Goal: Transaction & Acquisition: Obtain resource

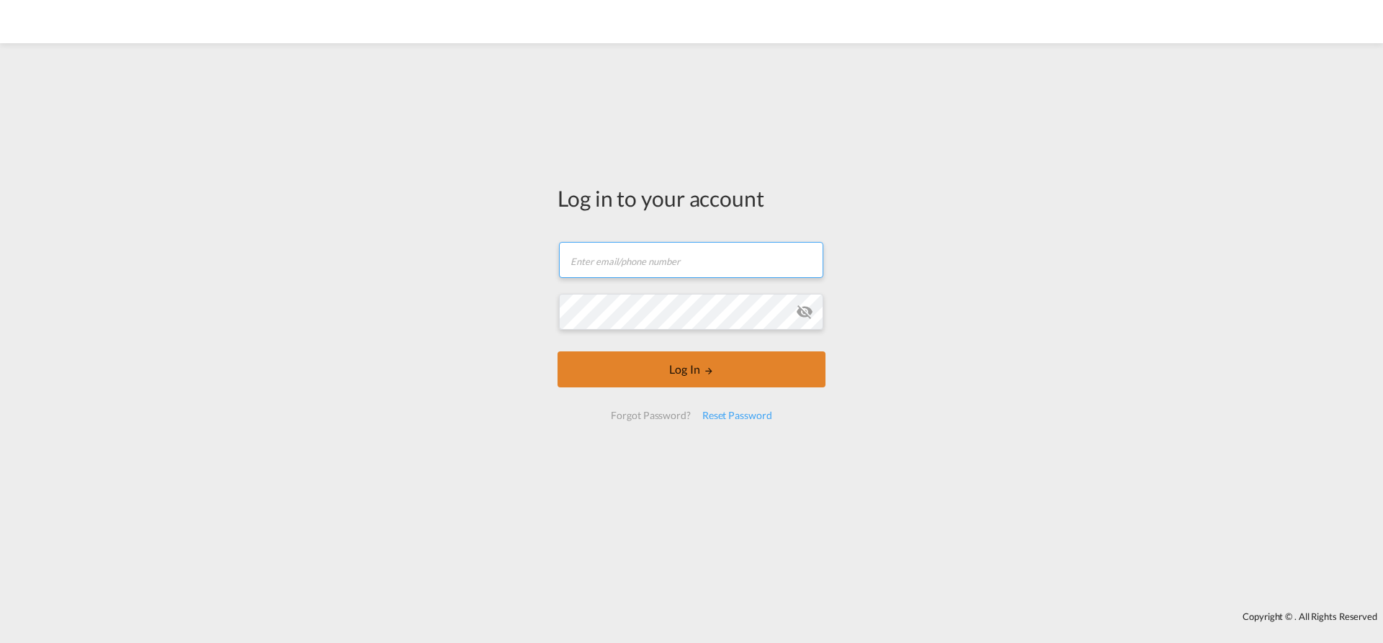
type input "[EMAIL_ADDRESS][PERSON_NAME][DOMAIN_NAME]"
click at [690, 367] on button "Log In" at bounding box center [692, 370] width 268 height 36
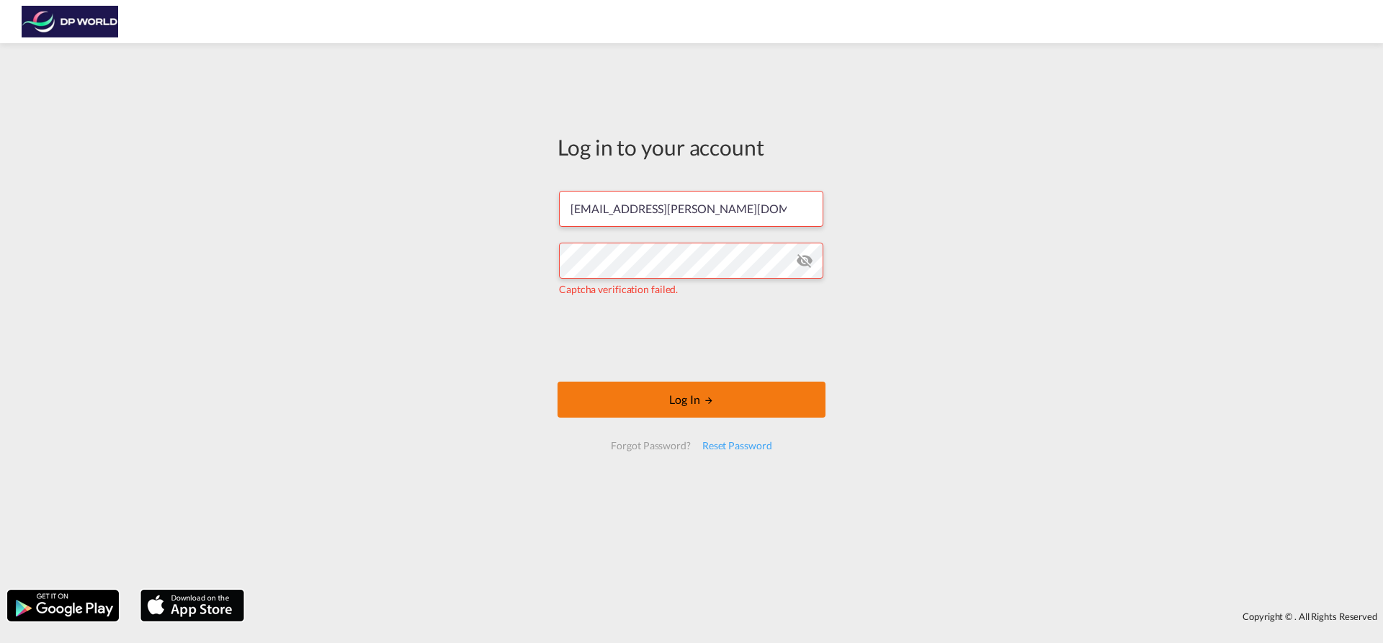
click at [674, 390] on button "Log In" at bounding box center [692, 400] width 268 height 36
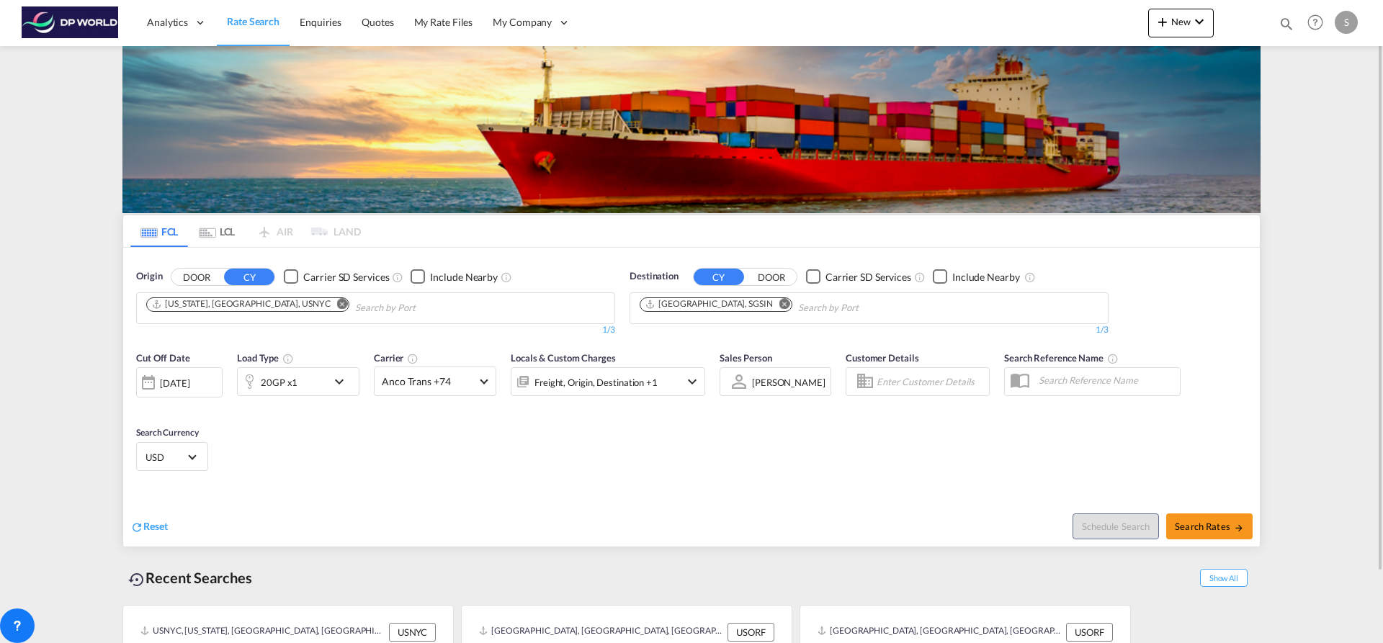
click at [337, 308] on md-icon "Remove" at bounding box center [342, 303] width 11 height 11
click at [260, 308] on input "Chips input." at bounding box center [214, 308] width 137 height 23
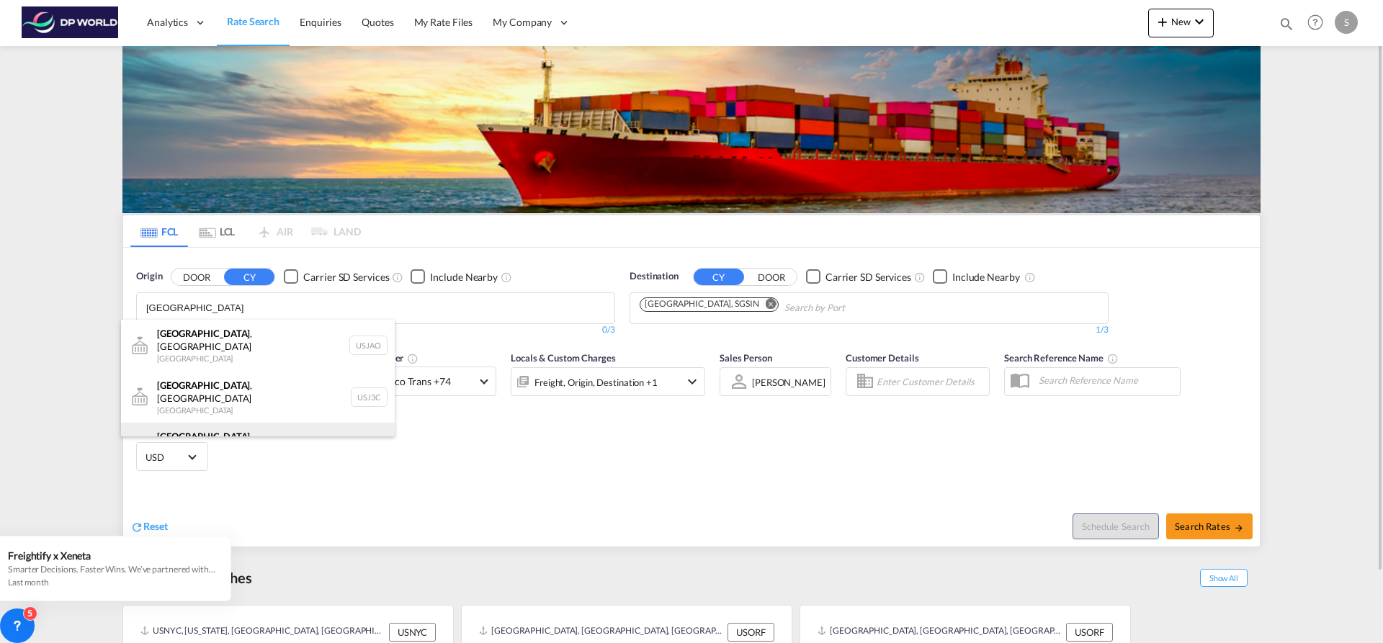
type input "JACKSONVILLE"
click at [246, 423] on div "Jacksonville , FL United States USJAX" at bounding box center [258, 449] width 274 height 52
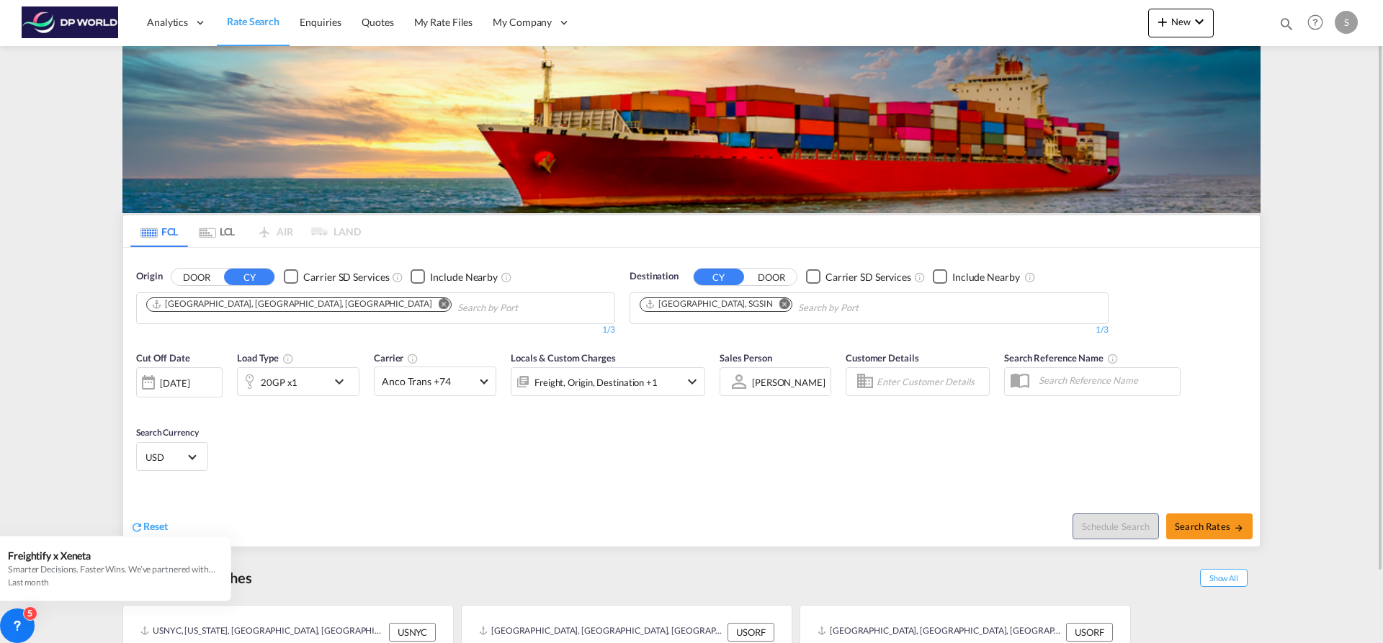
click at [780, 307] on md-icon "Remove" at bounding box center [785, 303] width 11 height 11
click at [737, 307] on input "Chips input." at bounding box center [708, 308] width 137 height 23
type input "C"
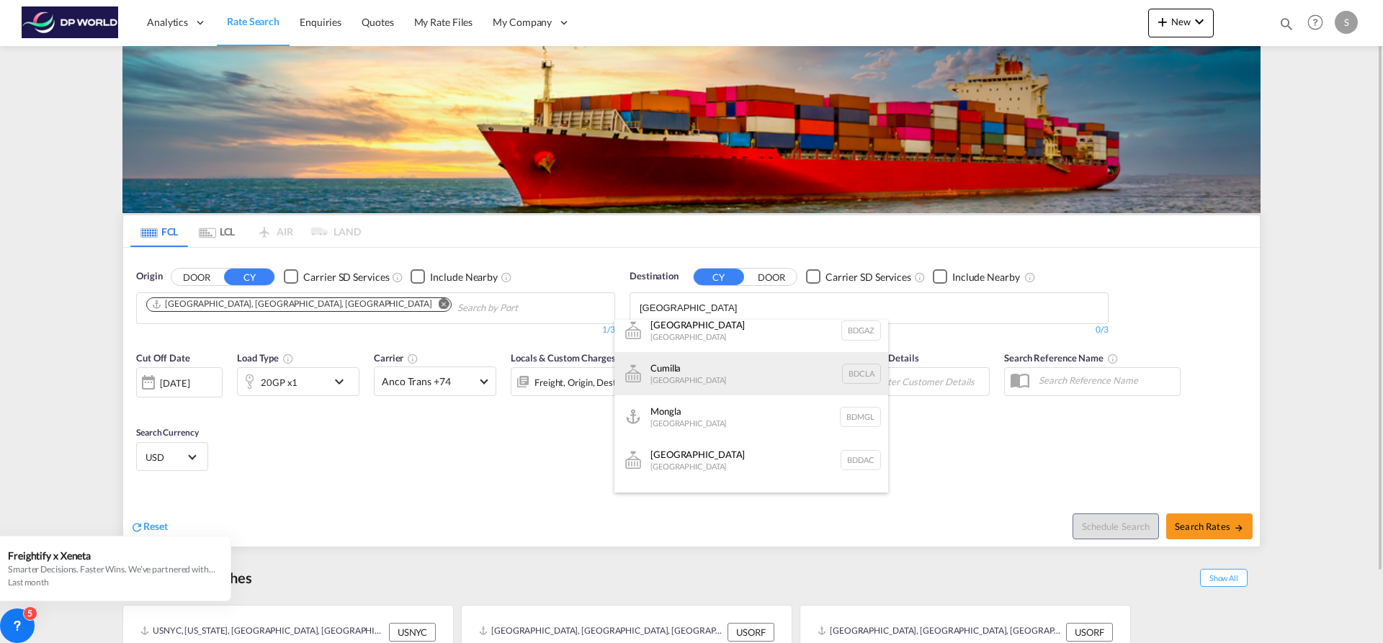
scroll to position [144, 0]
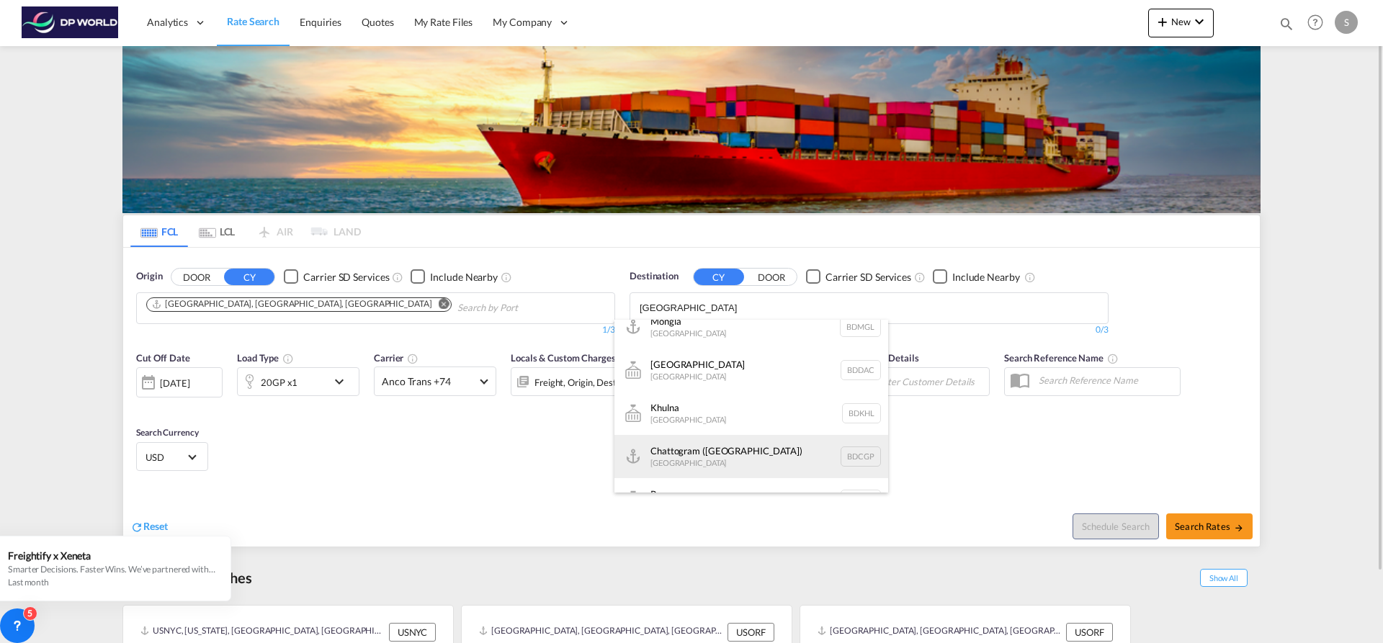
type input "BANGLADESH"
click at [764, 455] on div "Chattogram (Chittagong) Bangladesh BDCGP" at bounding box center [752, 456] width 274 height 43
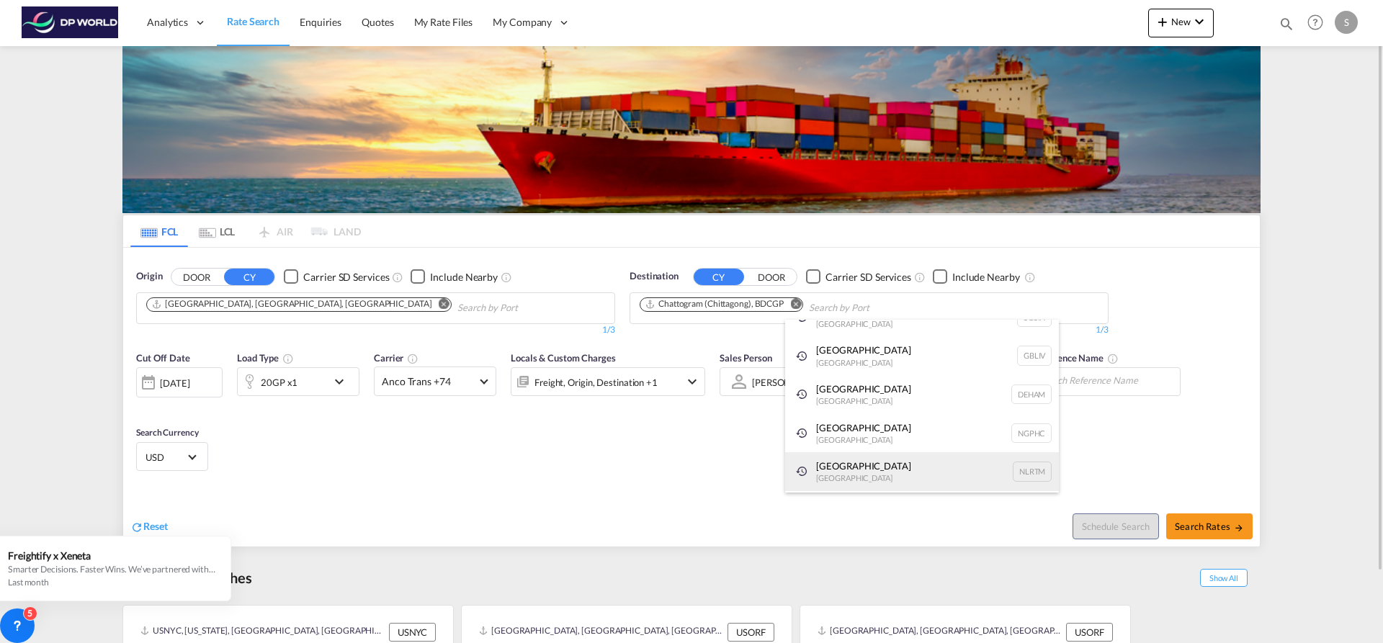
scroll to position [22, 0]
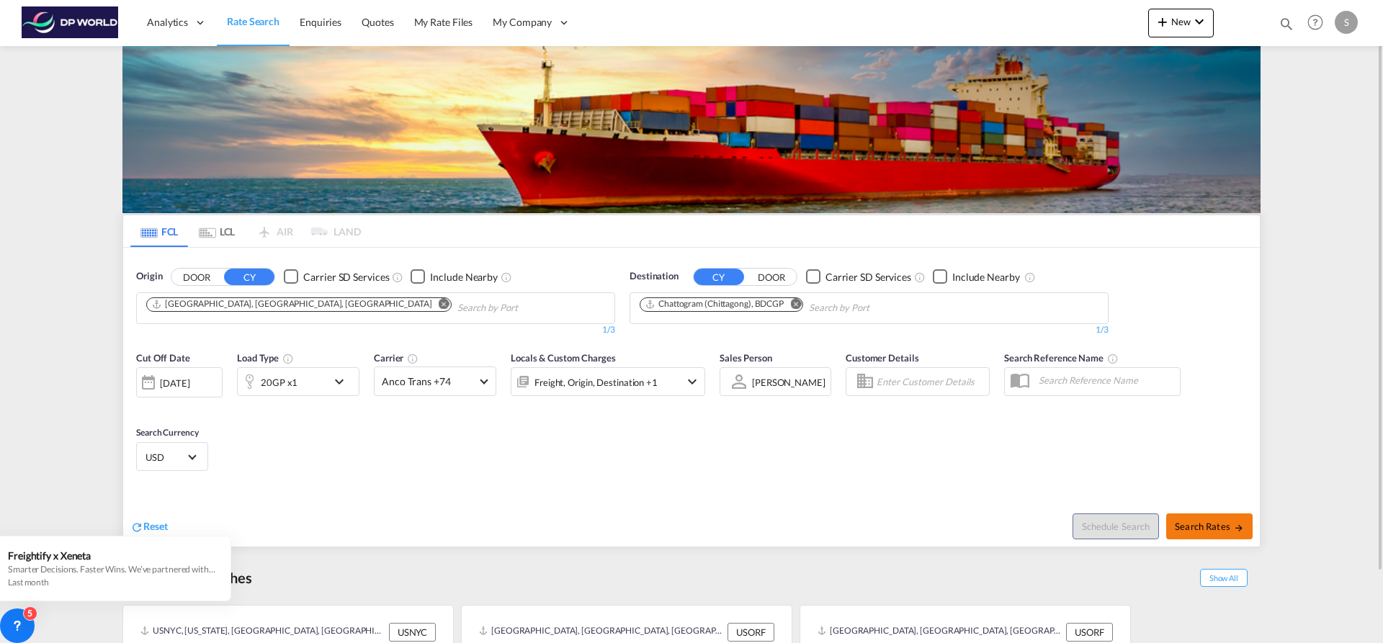
click at [1188, 525] on span "Search Rates" at bounding box center [1209, 527] width 69 height 12
type input "USJAX to BDCGP / 27 Aug 2025"
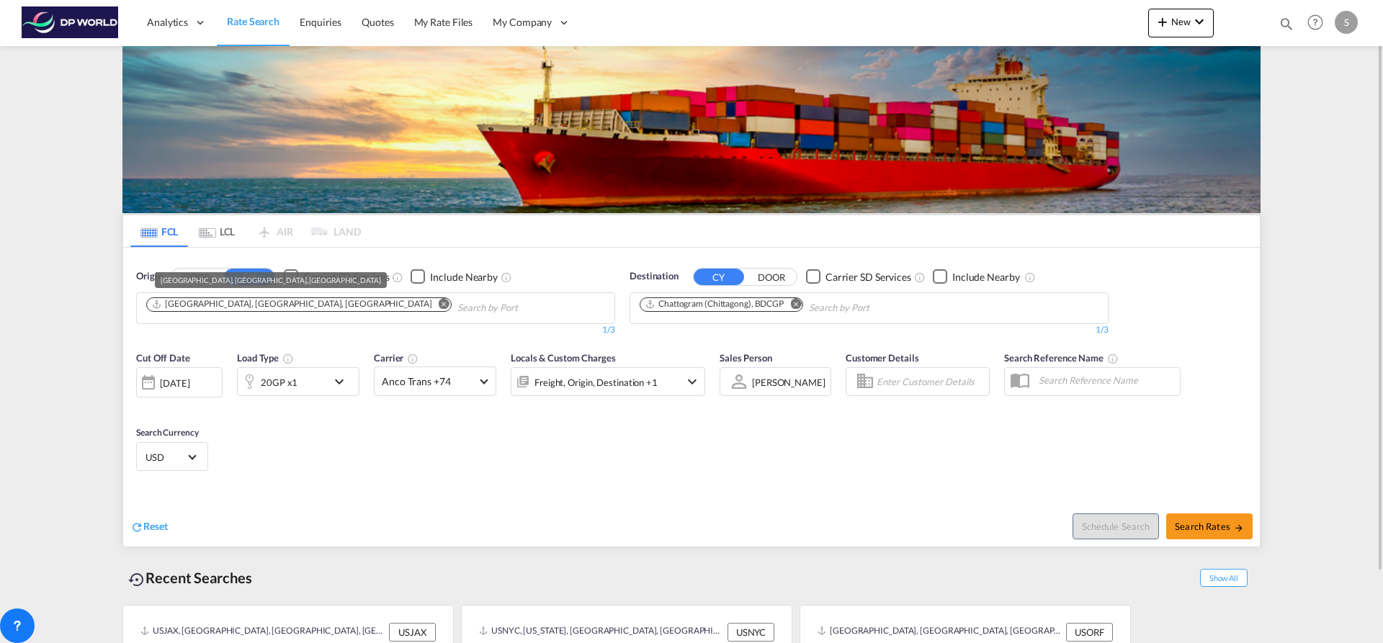
click at [222, 308] on div "Jacksonville, FL, USJAX" at bounding box center [291, 304] width 281 height 12
click at [439, 301] on md-icon "Remove" at bounding box center [444, 303] width 11 height 11
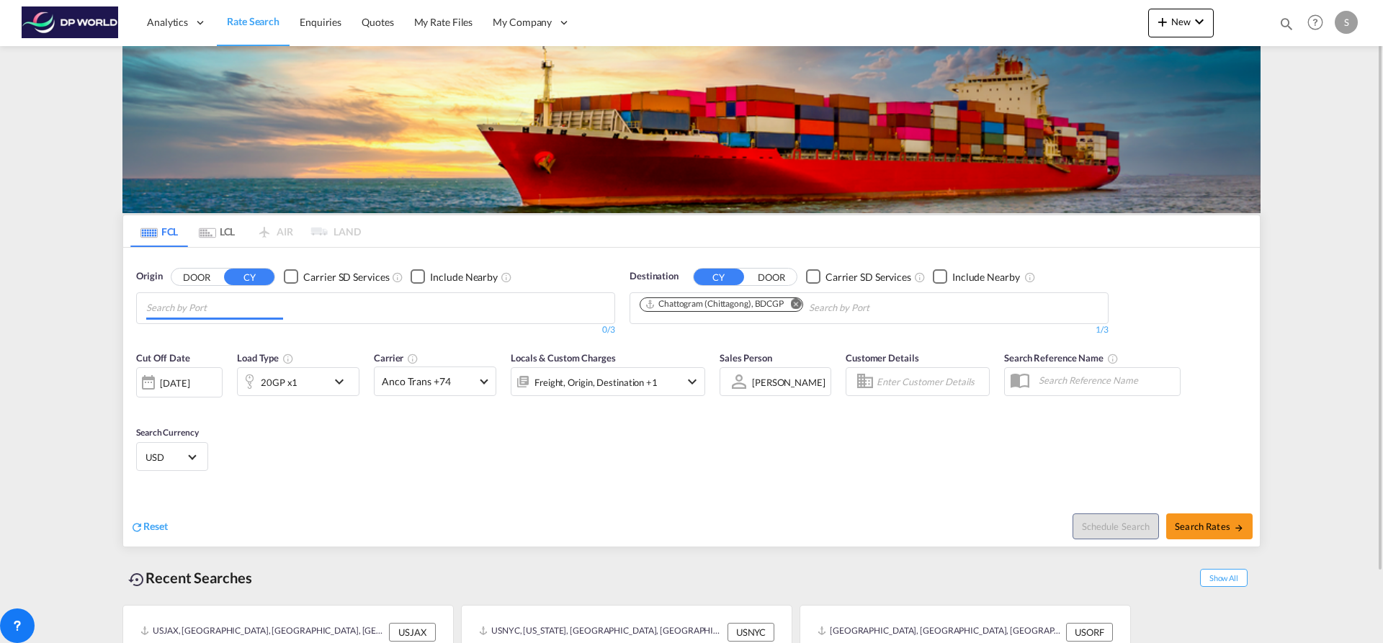
click at [264, 309] on input "Chips input." at bounding box center [214, 308] width 137 height 23
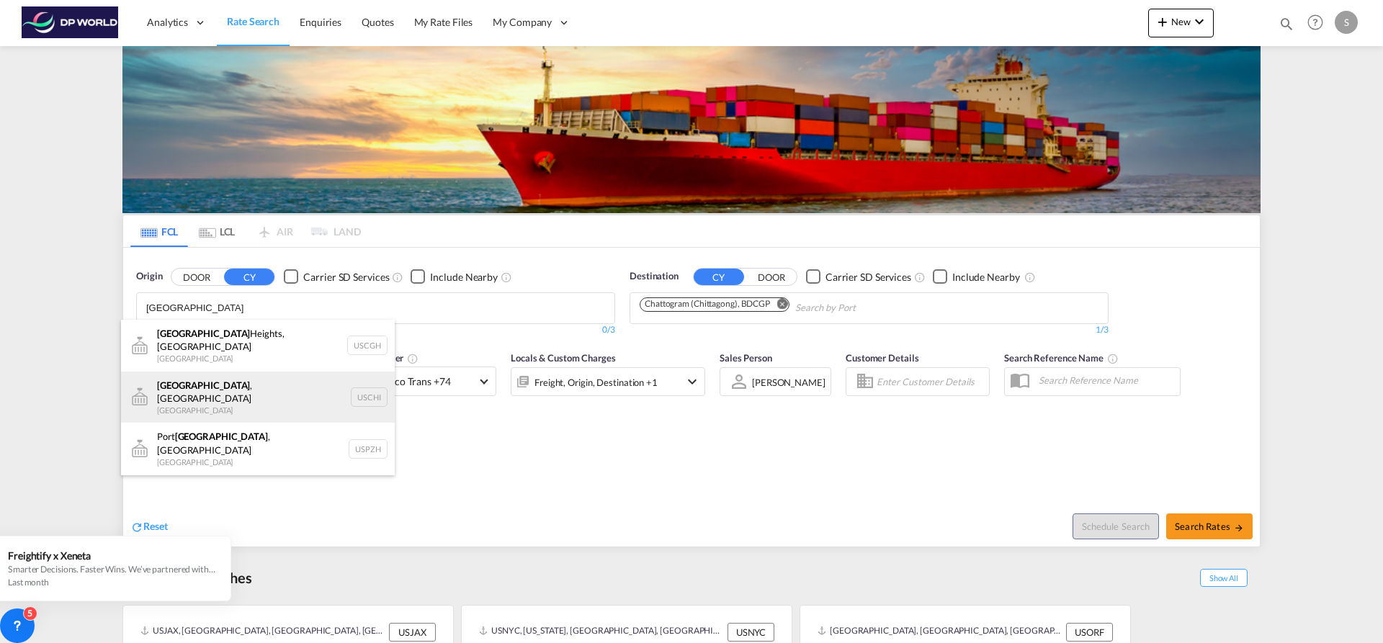
type input "chicago"
click at [272, 388] on div "Chicago , IL United States USCHI" at bounding box center [258, 398] width 274 height 52
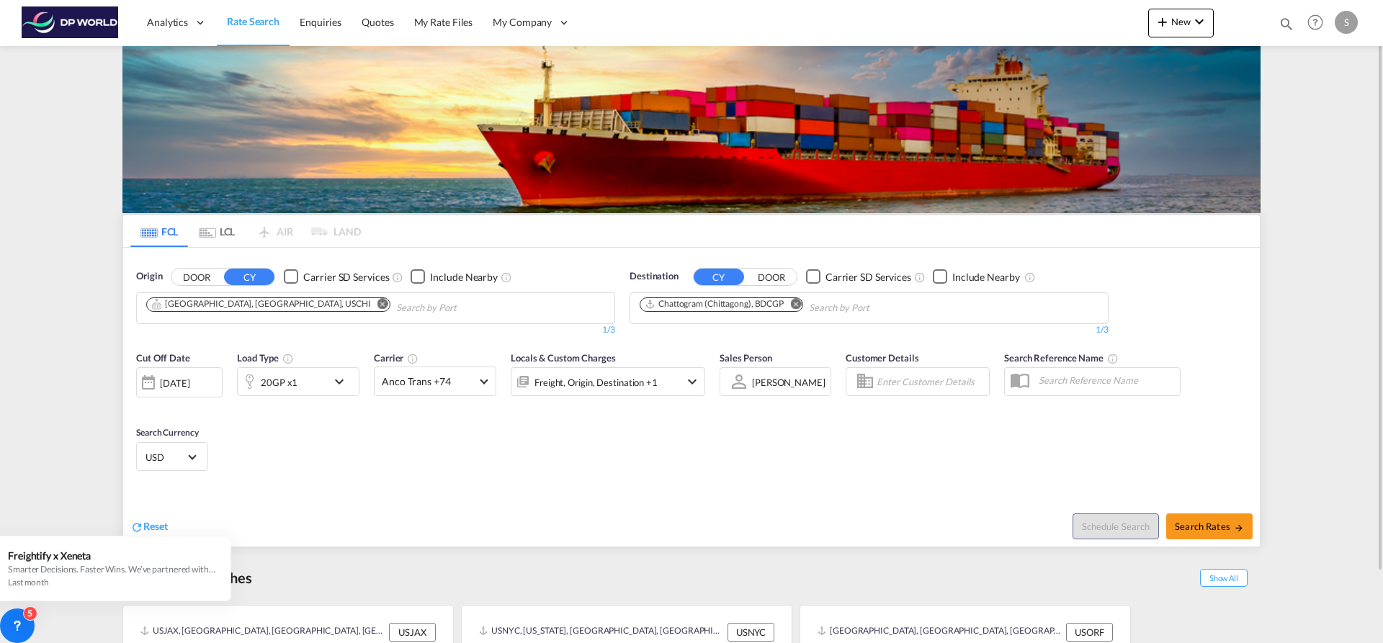
click at [790, 302] on button "Remove" at bounding box center [792, 305] width 22 height 14
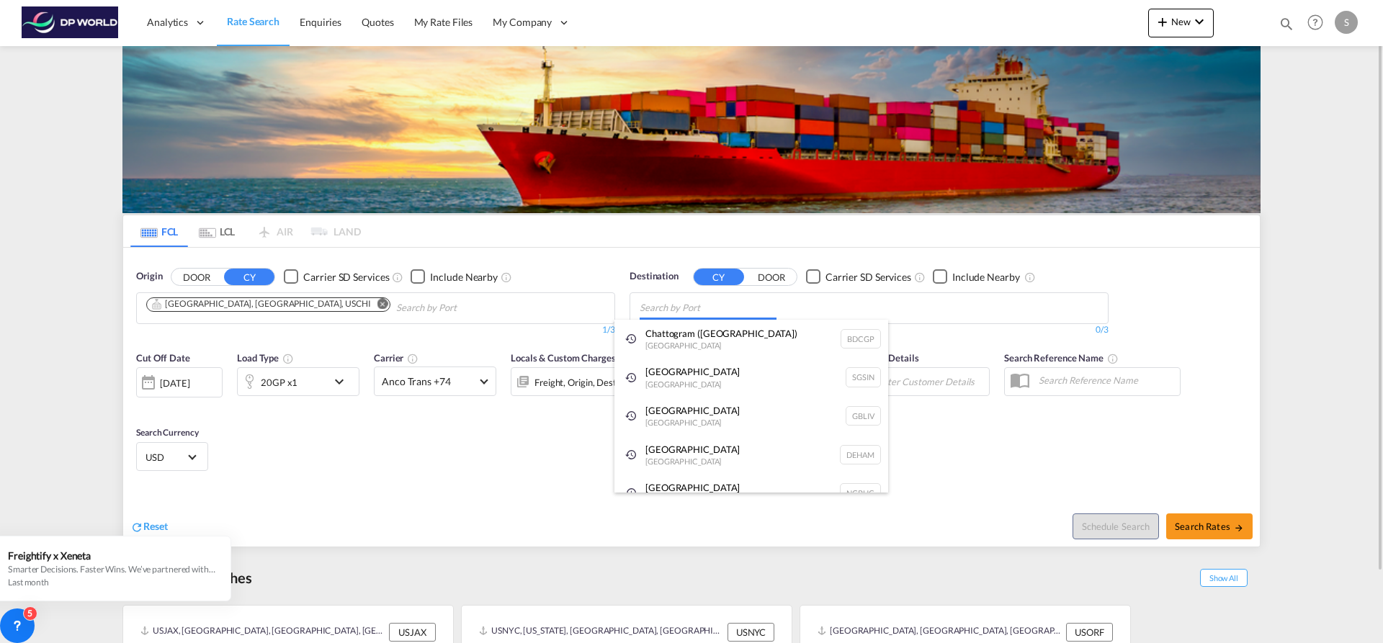
drag, startPoint x: 770, startPoint y: 307, endPoint x: 754, endPoint y: 316, distance: 18.4
click at [757, 316] on body "Analytics Dashboard Rate Search Enquiries Quotes My Rate Files My Company" at bounding box center [691, 321] width 1383 height 643
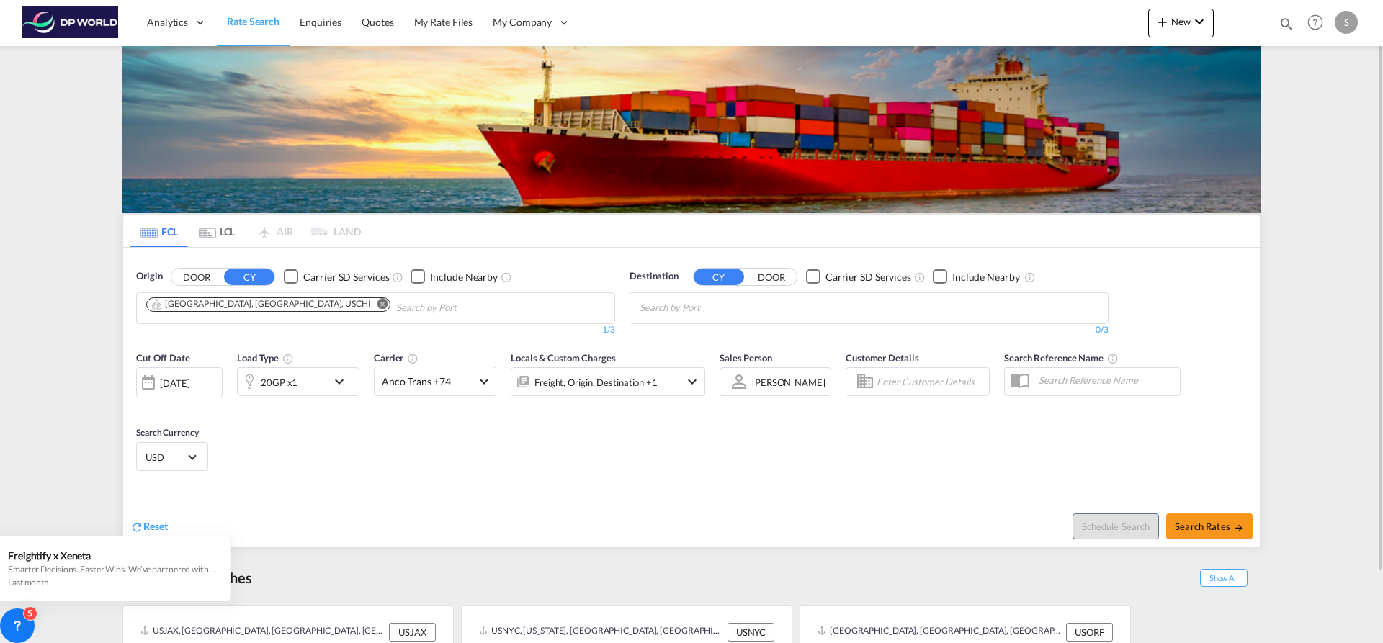
click at [710, 307] on body "Analytics Dashboard Rate Search Enquiries Quotes My Rate Files My Company" at bounding box center [691, 321] width 1383 height 643
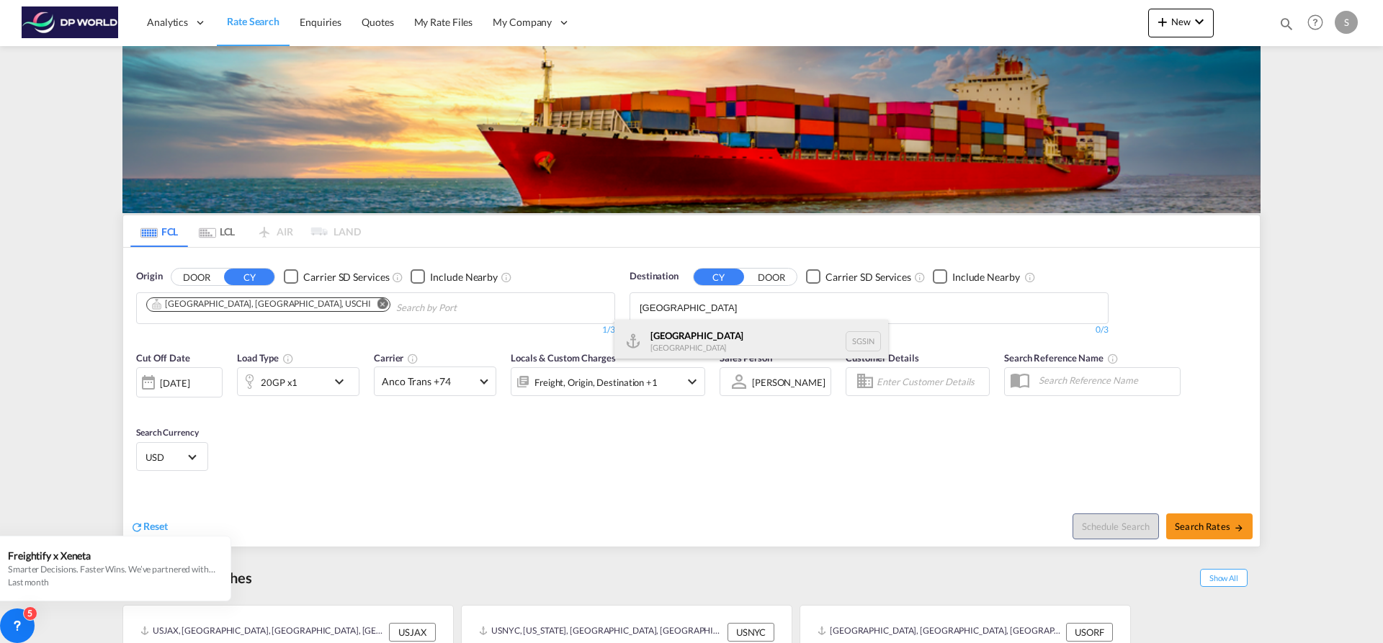
type input "singapore"
click at [704, 344] on div "Singapore Singapore SGSIN" at bounding box center [752, 341] width 274 height 43
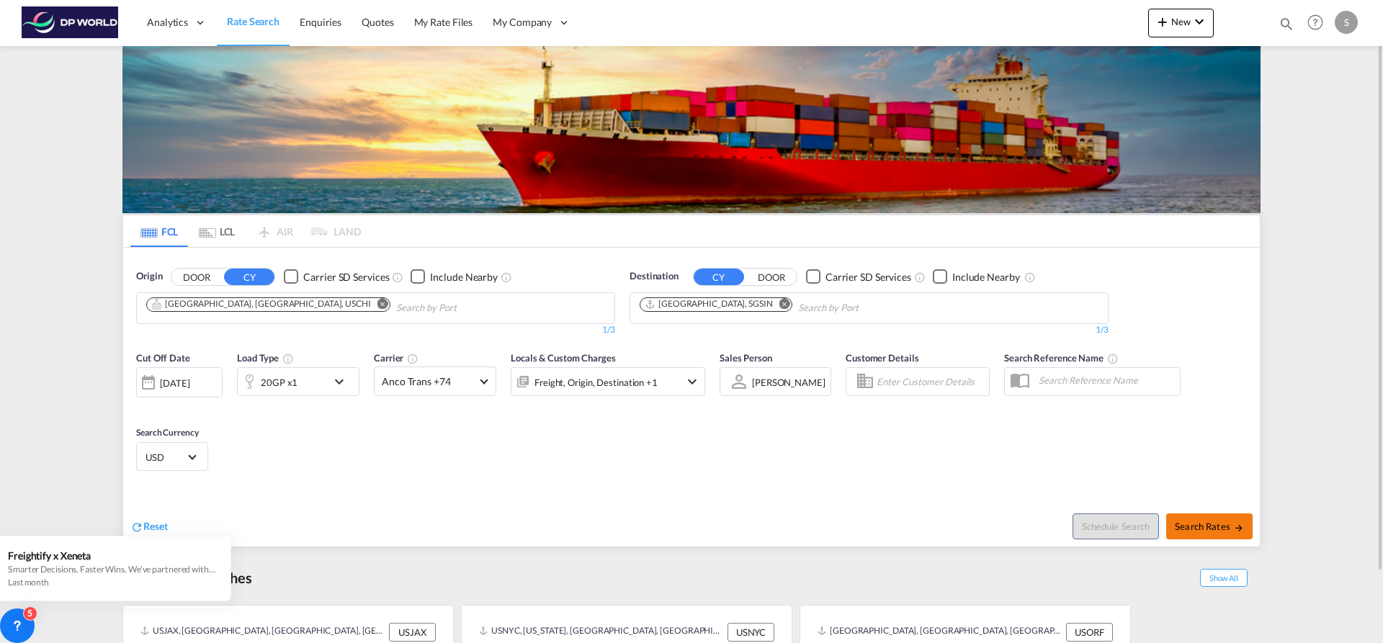
click at [1202, 521] on span "Search Rates" at bounding box center [1209, 527] width 69 height 12
type input "USCHI to SGSIN / 27 Aug 2025"
